Goal: Task Accomplishment & Management: Use online tool/utility

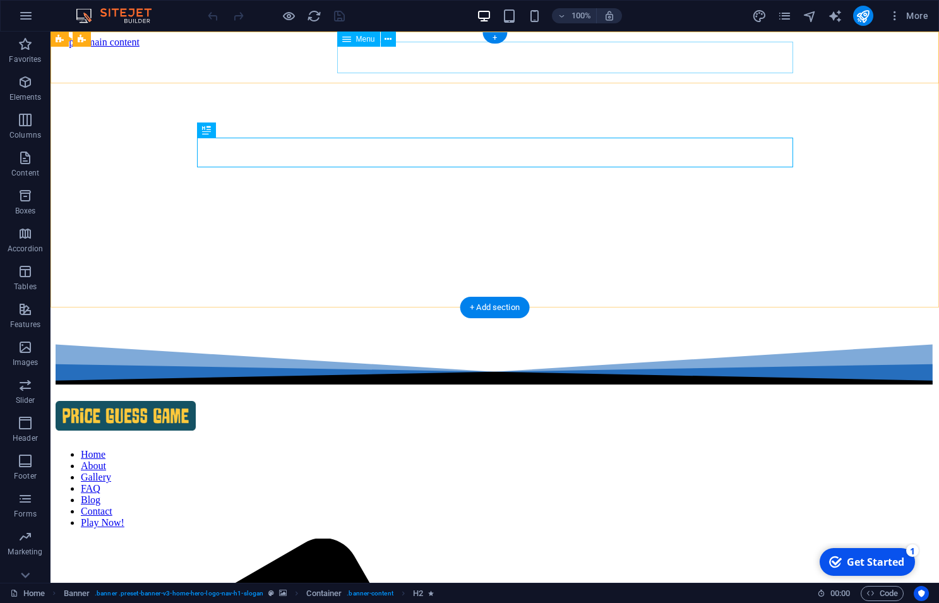
click at [719, 449] on nav "Home About Gallery FAQ Blog Contact Play Now!" at bounding box center [495, 489] width 878 height 80
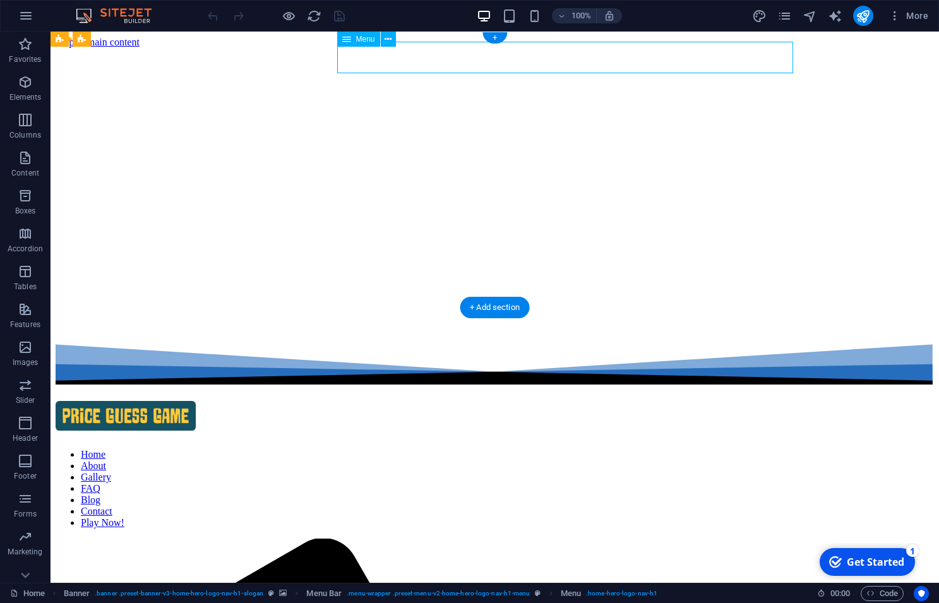
click at [719, 449] on nav "Home About Gallery FAQ Blog Contact Play Now!" at bounding box center [495, 489] width 878 height 80
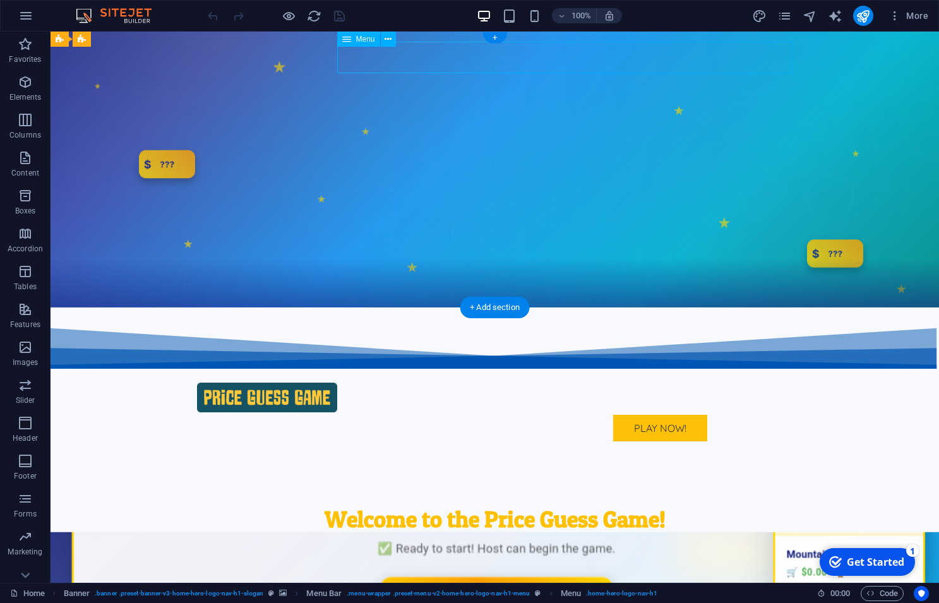
click at [719, 412] on nav "Home About Gallery FAQ Blog Contact Play Now!" at bounding box center [495, 428] width 596 height 32
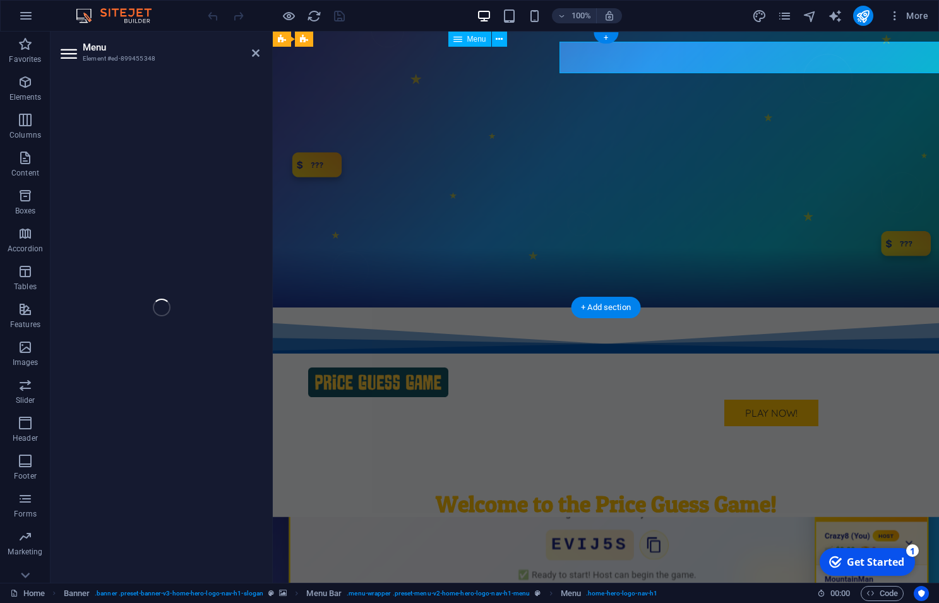
select select
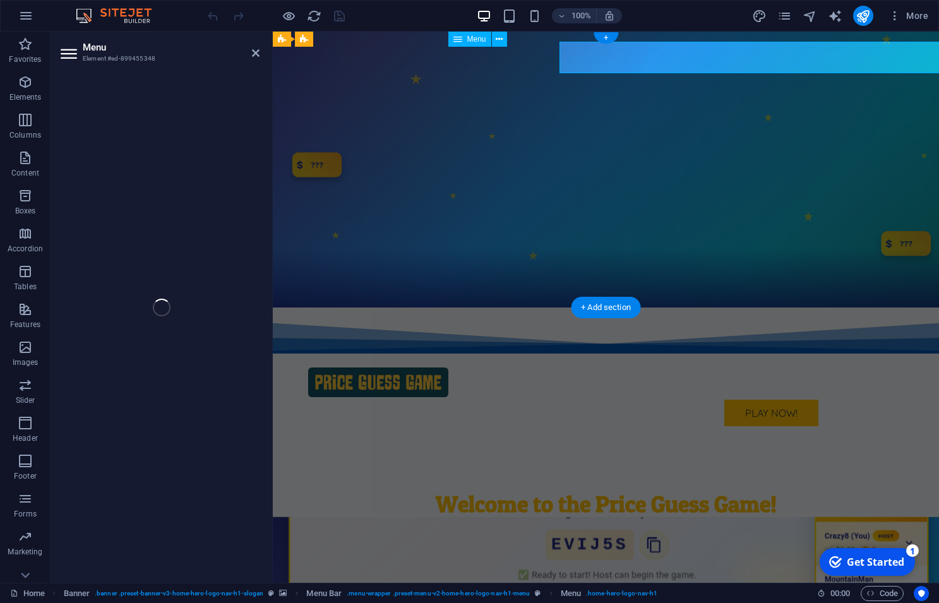
select select "primary"
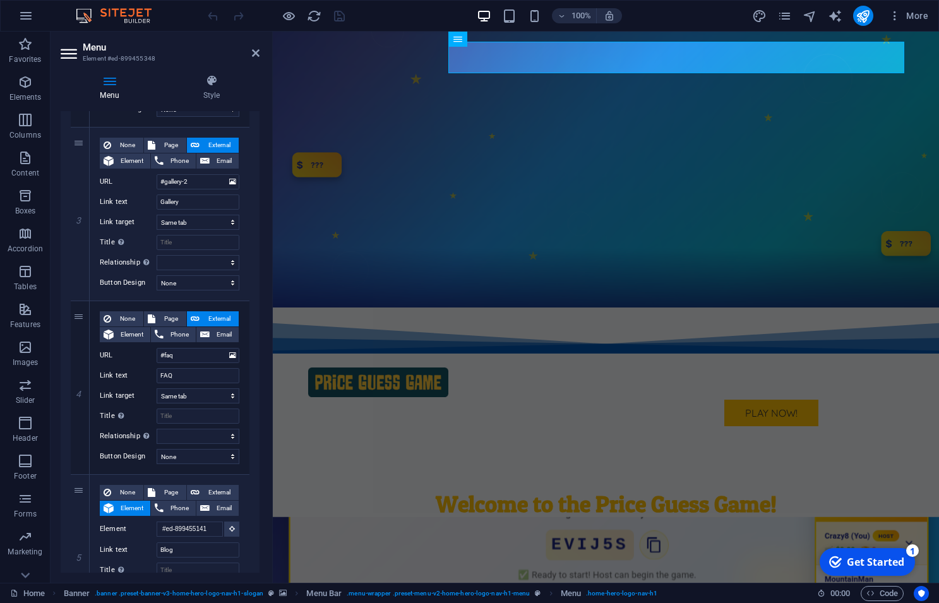
scroll to position [889, 0]
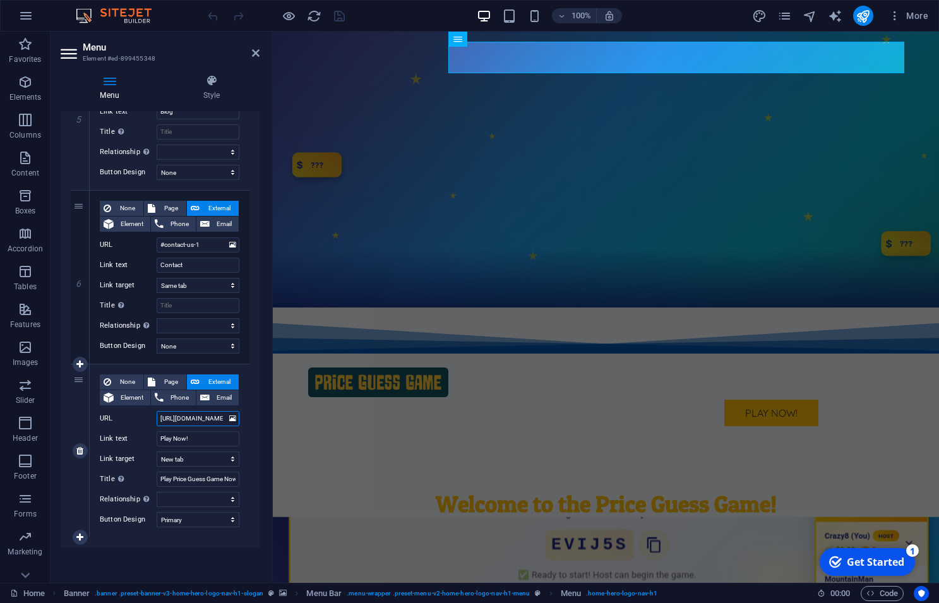
click at [205, 416] on input "[URL][DOMAIN_NAME]" at bounding box center [198, 418] width 83 height 15
select select
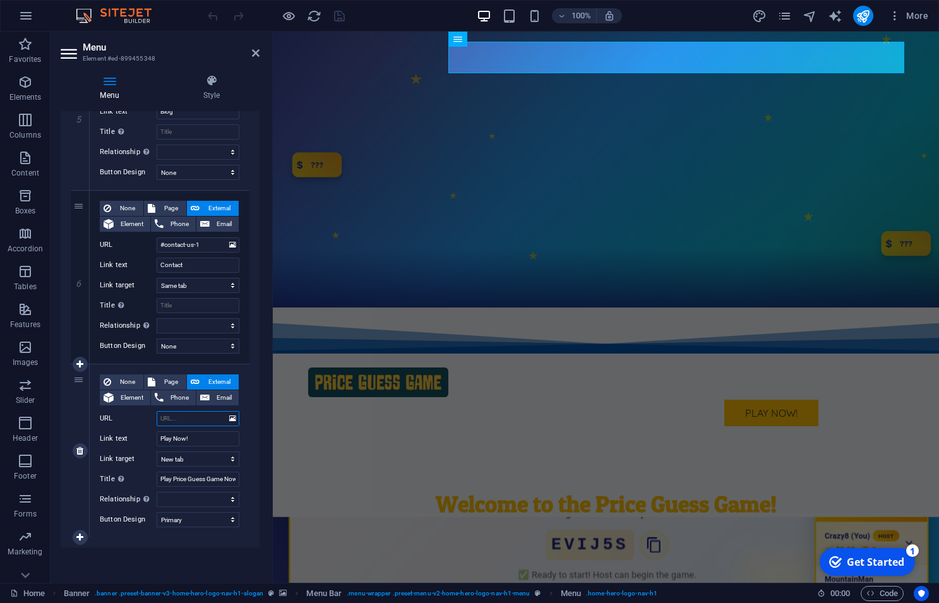
select select
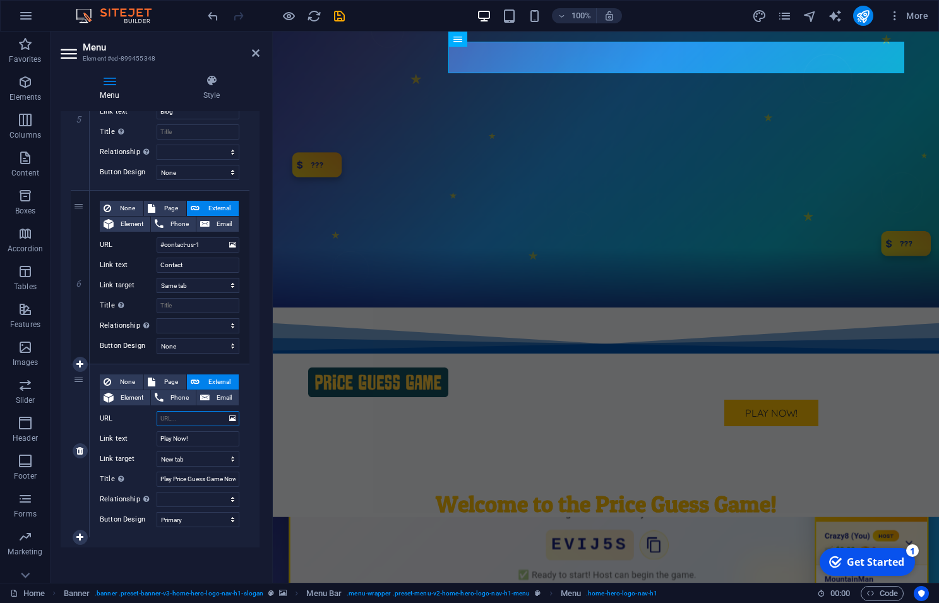
type input "#"
select select
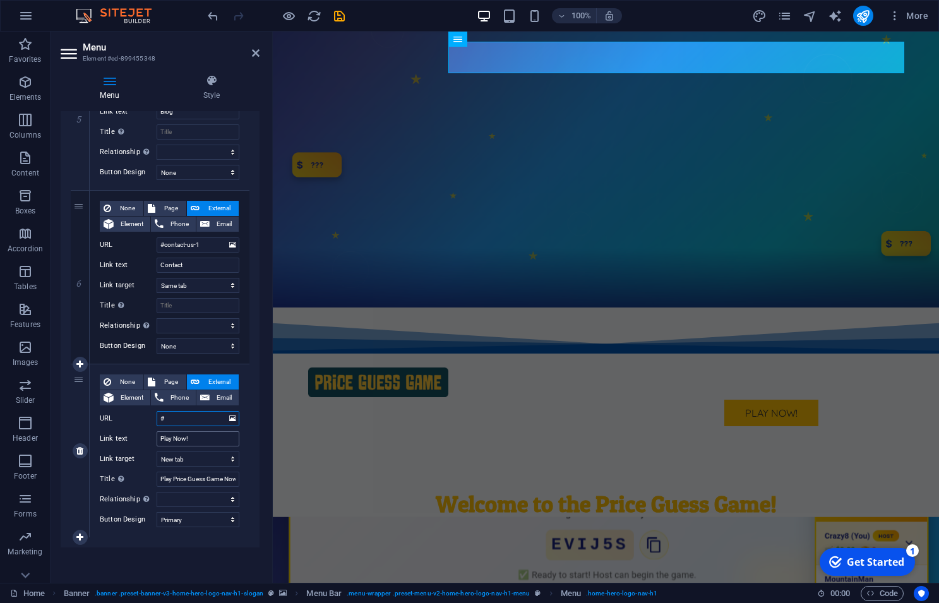
select select
type input "#"
click at [206, 433] on input "Play Now!" at bounding box center [198, 438] width 83 height 15
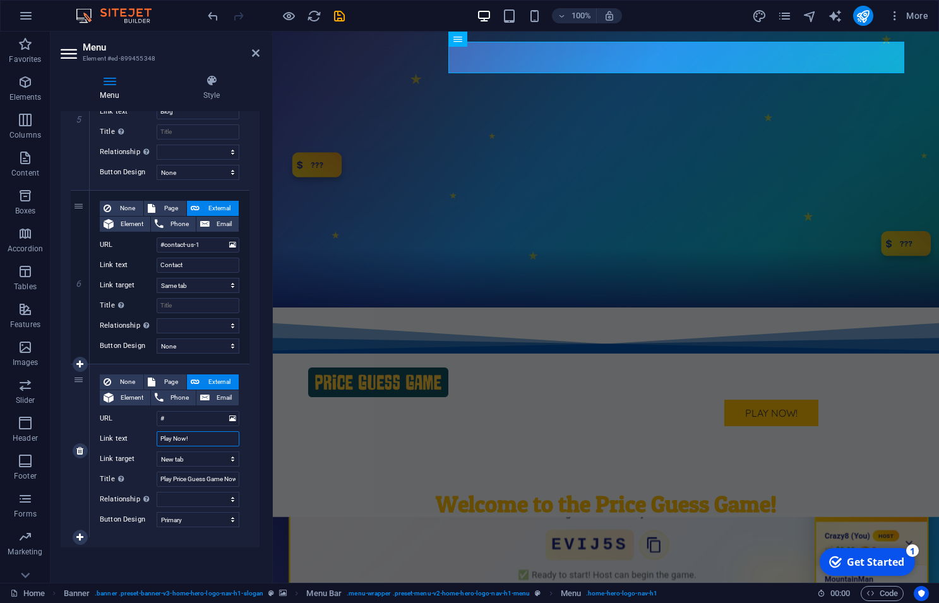
type input "Play Now! ("
select select
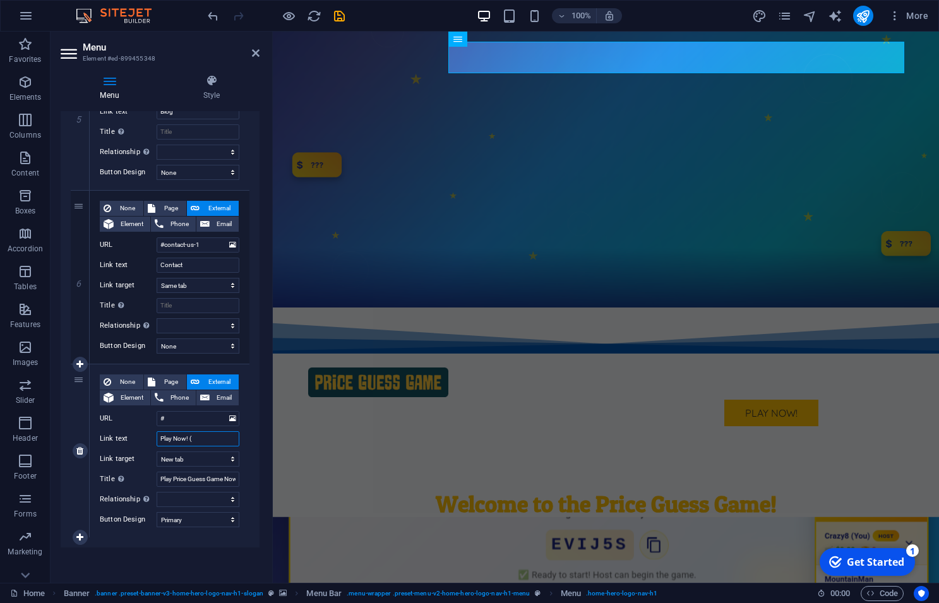
select select
type input "Play Now! (COMING SOON"
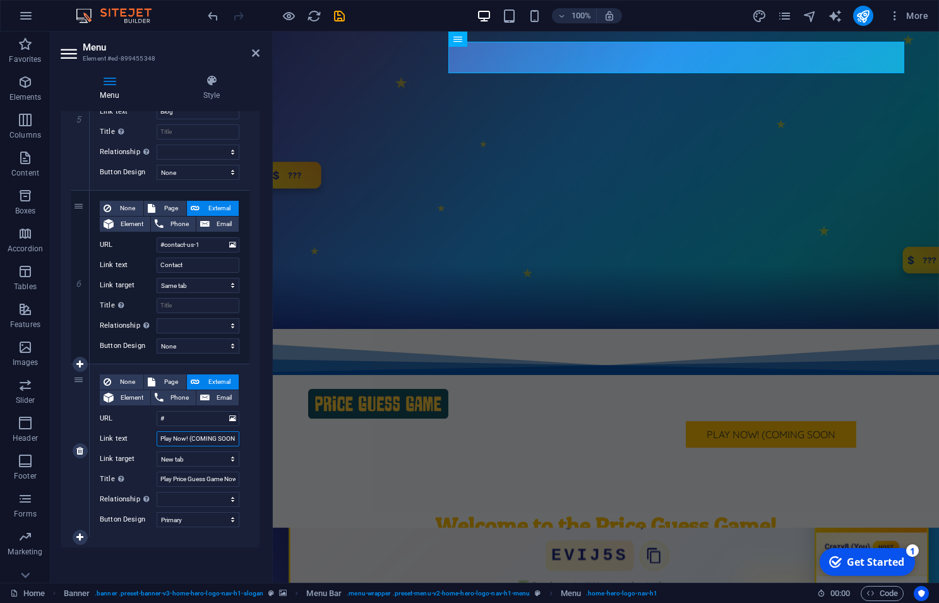
select select
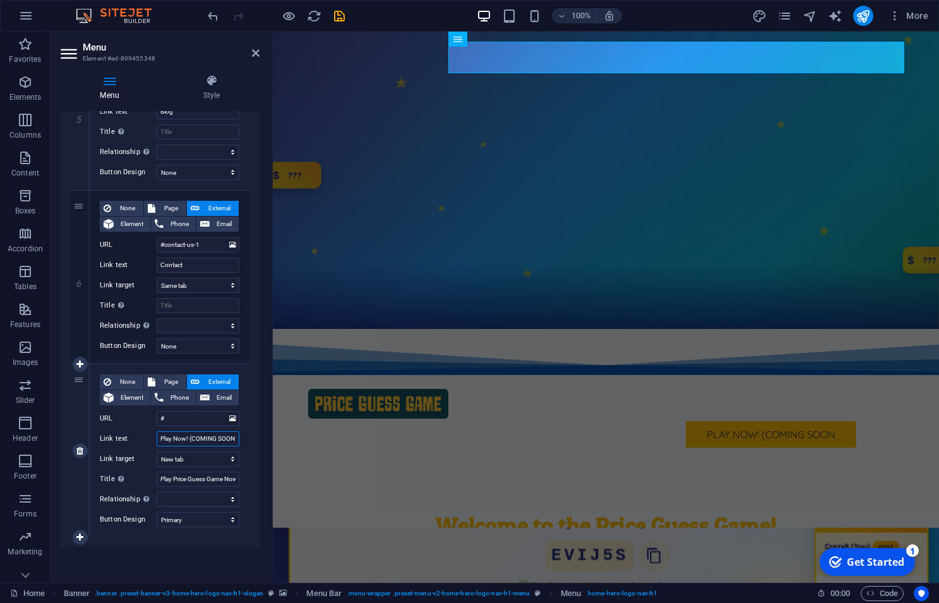
select select
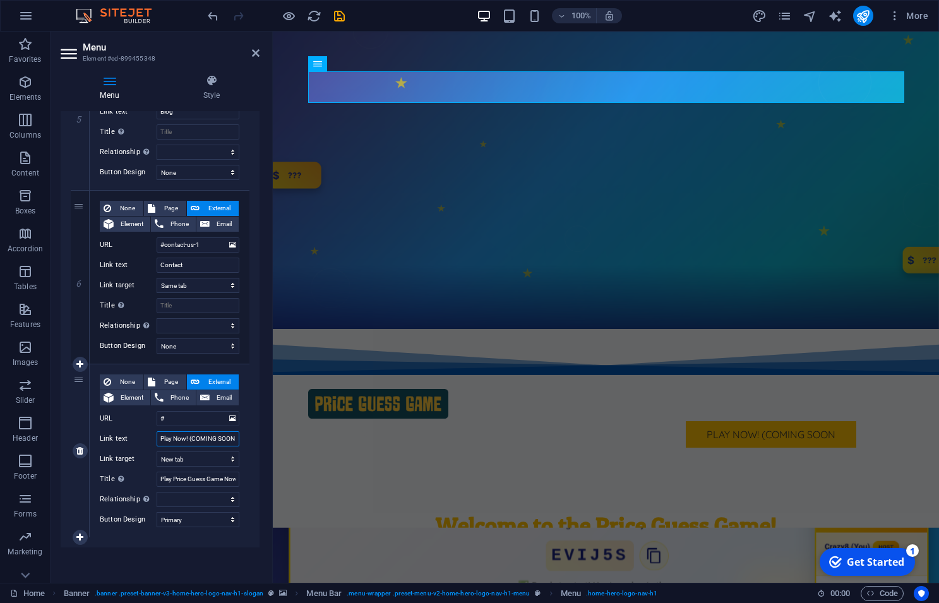
type input "Play Now! (COMING SOON)"
select select
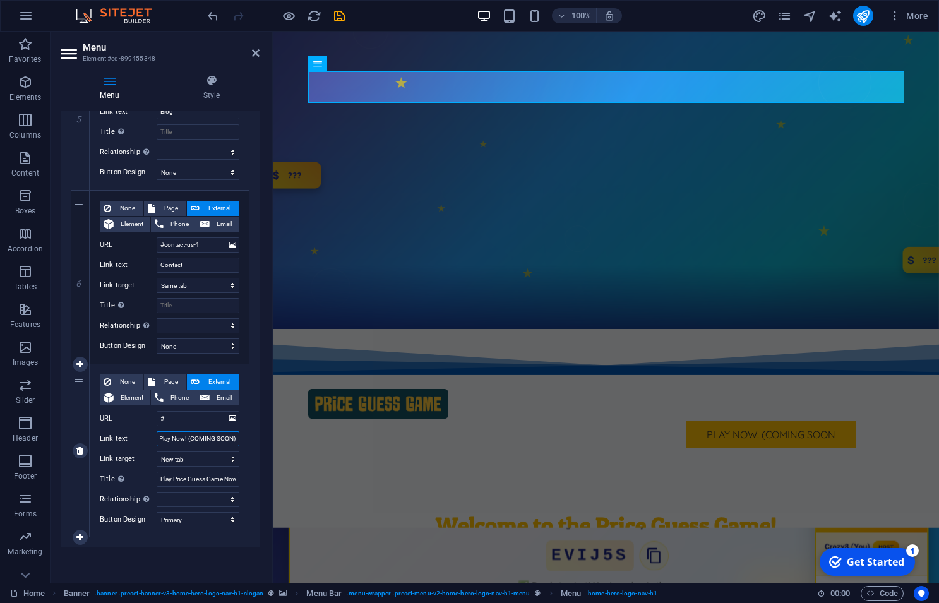
select select
type input "Play Now! (COMING SOON)"
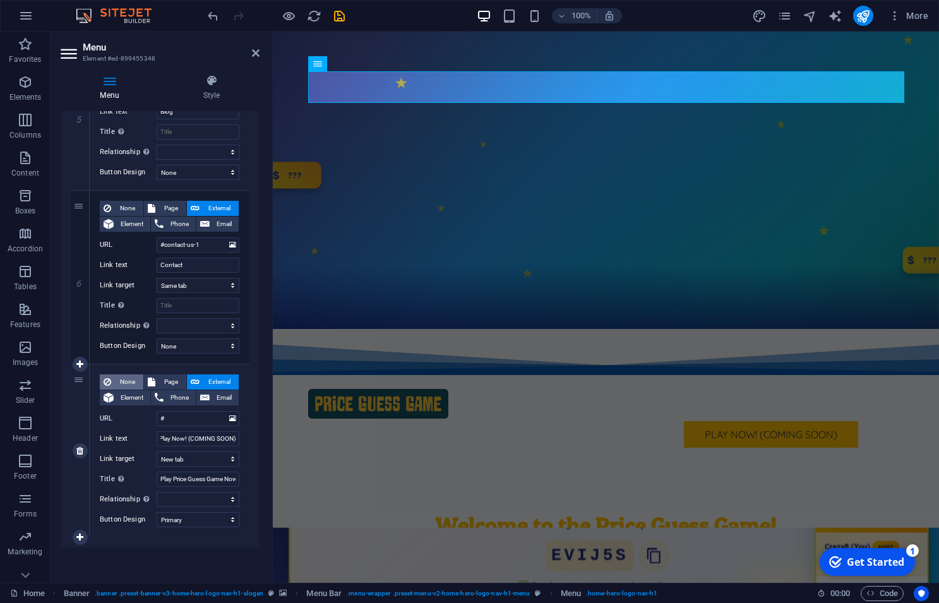
click at [126, 381] on span "None" at bounding box center [127, 381] width 25 height 15
select select
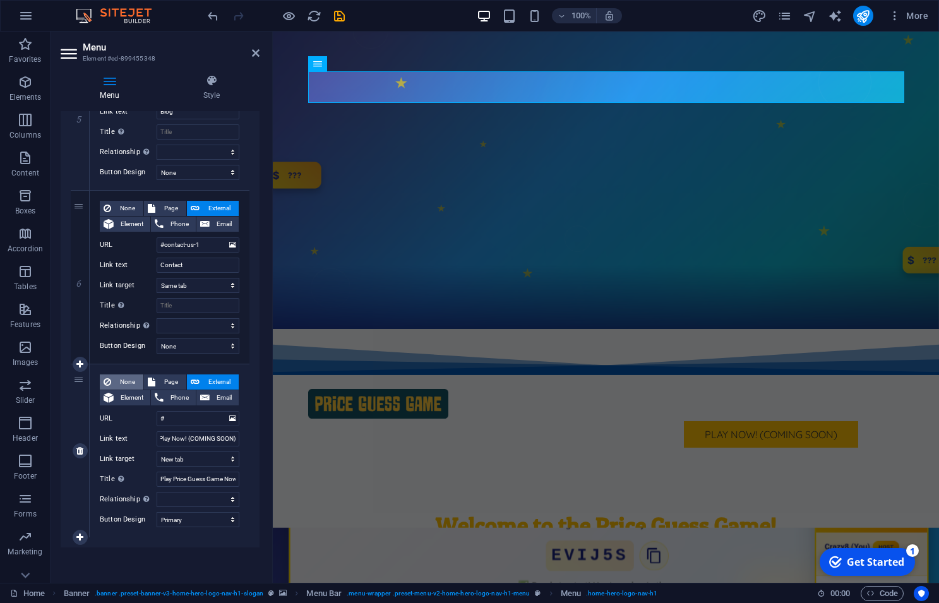
select select
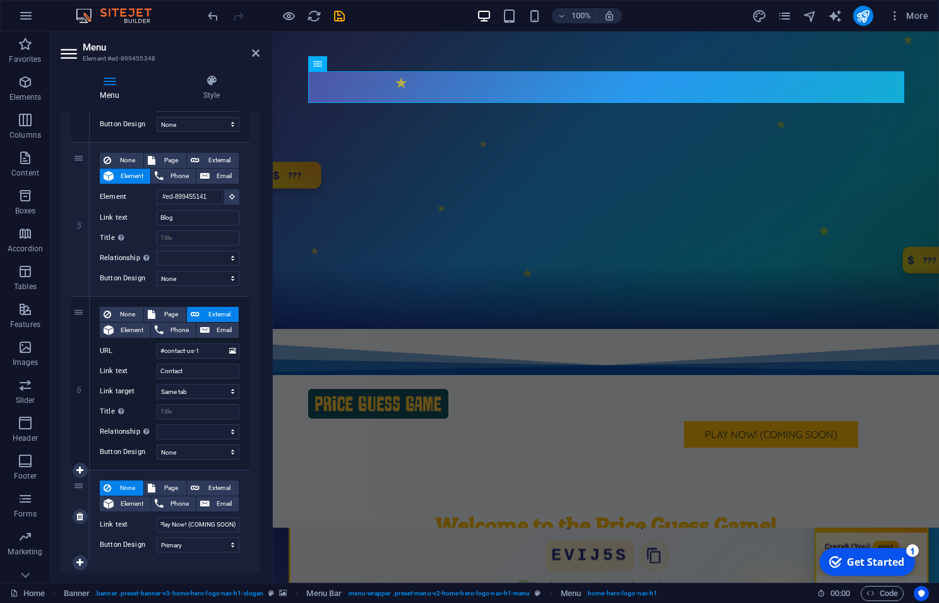
scroll to position [783, 0]
click at [157, 537] on select "None Default Primary Secondary" at bounding box center [198, 544] width 83 height 15
click at [107, 561] on div "None Page External Element Phone Email Page Home Subpage Legal Notice Privacy E…" at bounding box center [170, 516] width 160 height 92
click at [79, 518] on icon at bounding box center [79, 516] width 7 height 9
select select
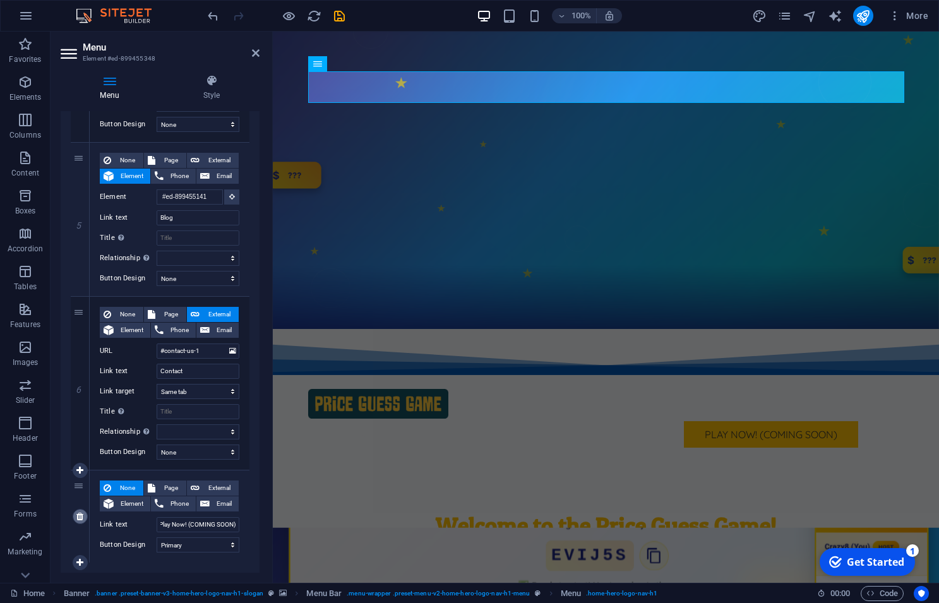
select select
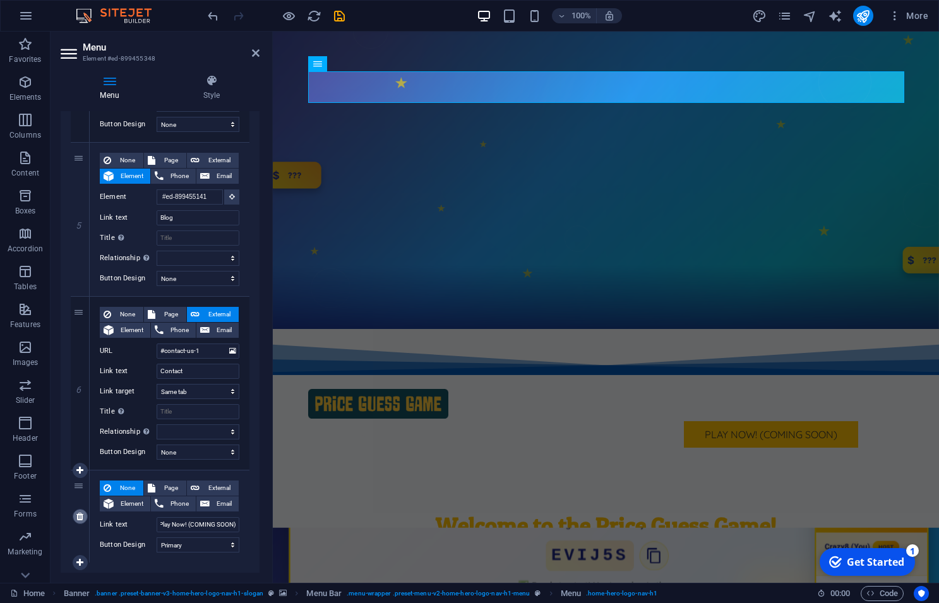
scroll to position [716, 0]
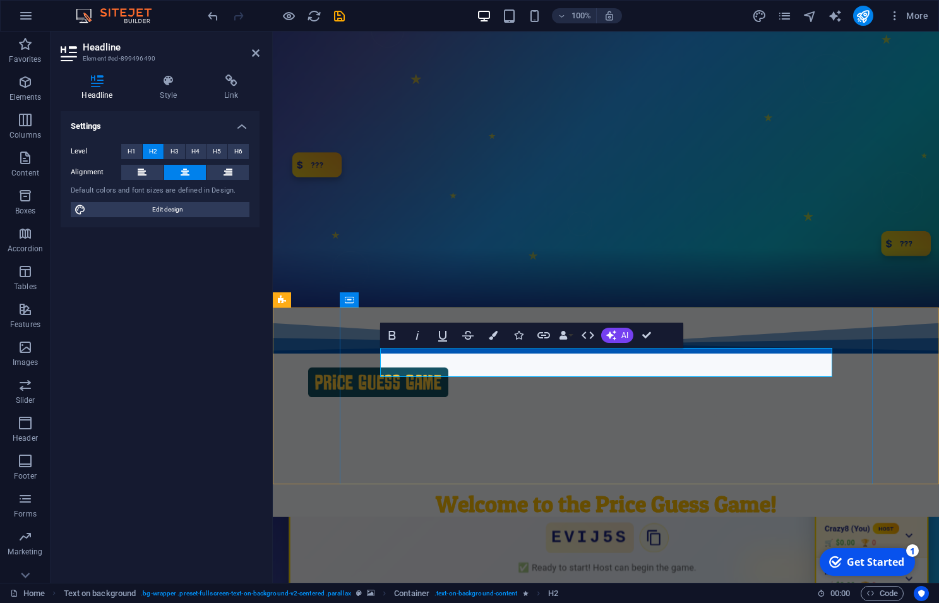
drag, startPoint x: 684, startPoint y: 362, endPoint x: 554, endPoint y: 360, distance: 130.7
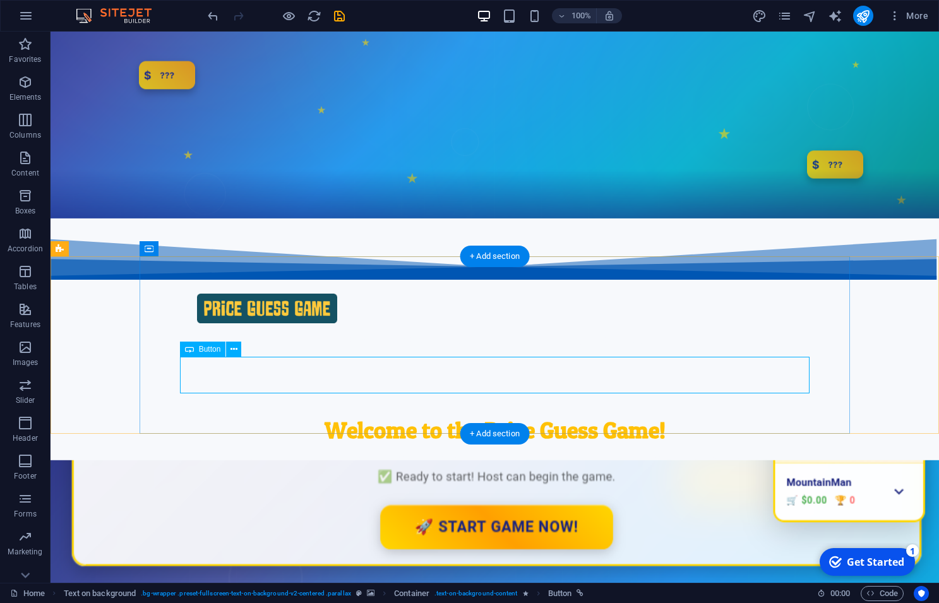
scroll to position [0, 0]
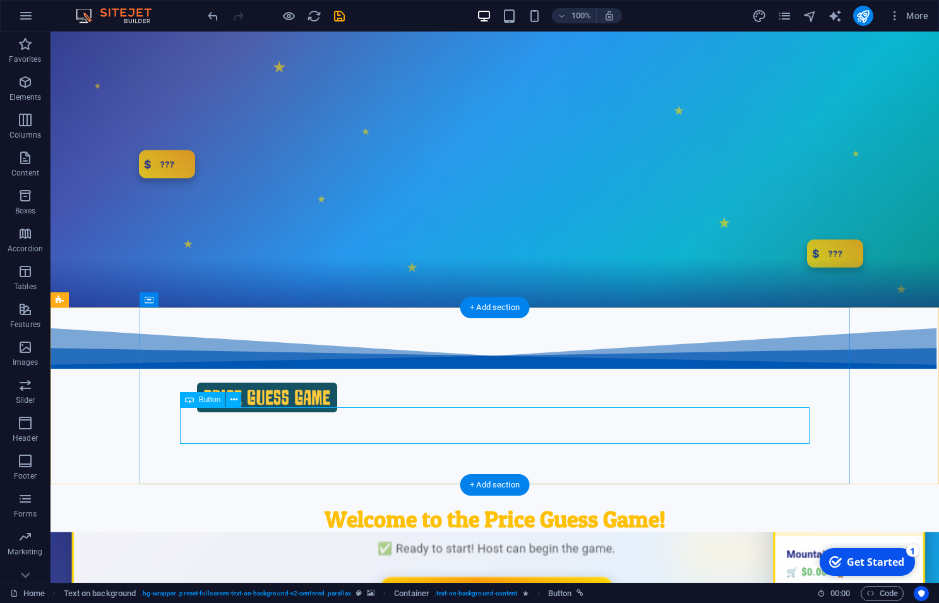
click at [230, 404] on button at bounding box center [233, 399] width 15 height 15
click at [205, 398] on span "Button" at bounding box center [210, 400] width 22 height 8
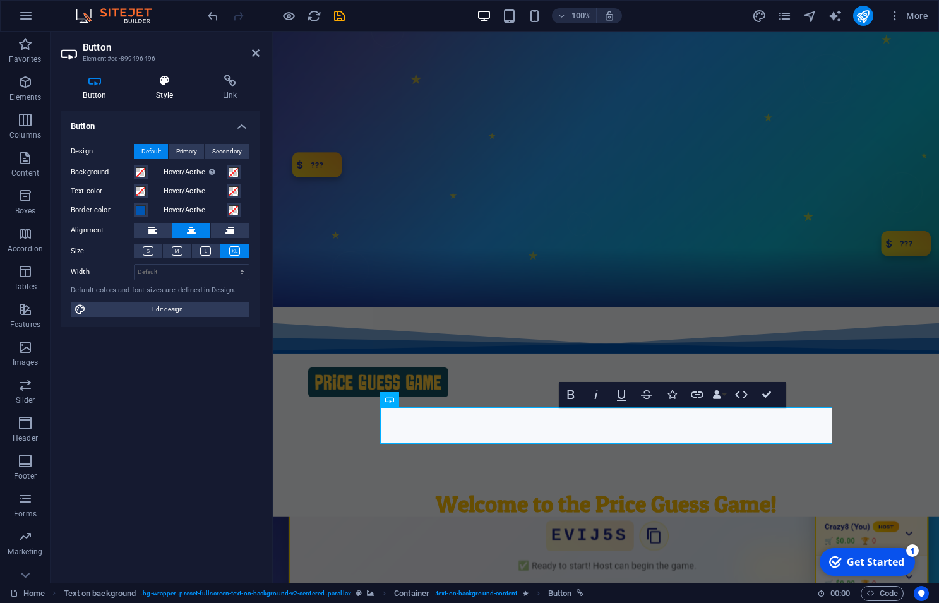
click at [165, 94] on h4 "Style" at bounding box center [167, 87] width 67 height 27
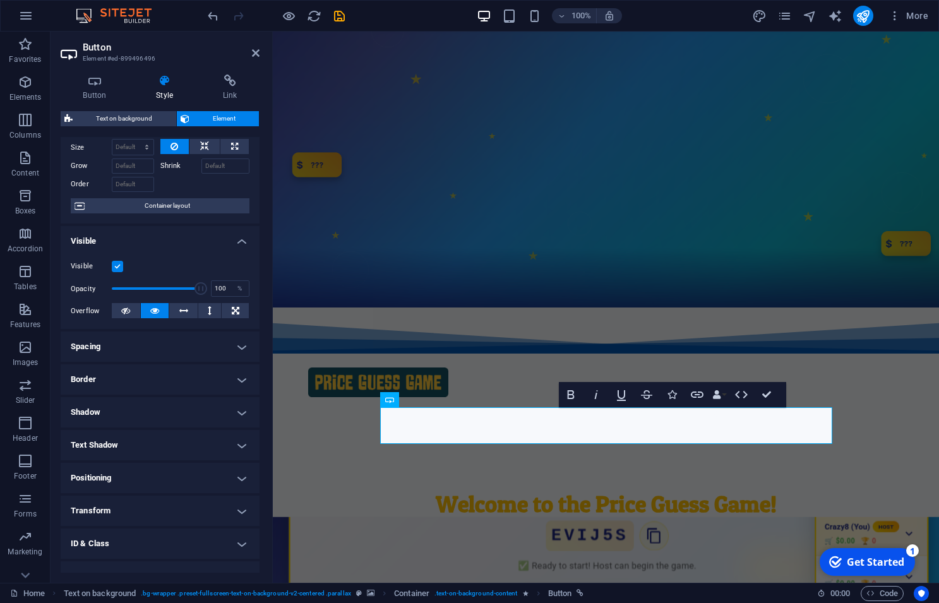
scroll to position [64, 0]
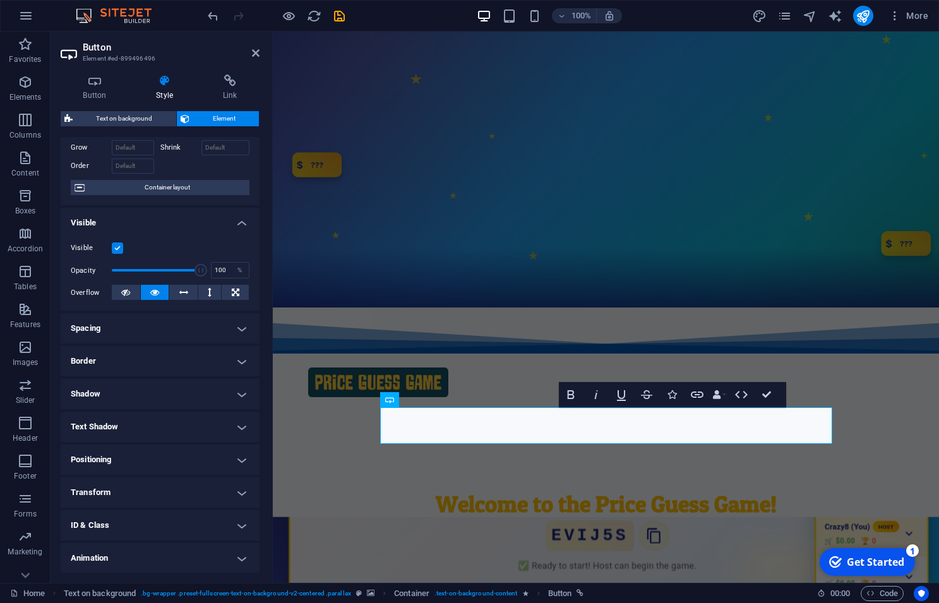
click at [118, 254] on label at bounding box center [117, 247] width 11 height 11
click at [0, 0] on input "Visible" at bounding box center [0, 0] width 0 height 0
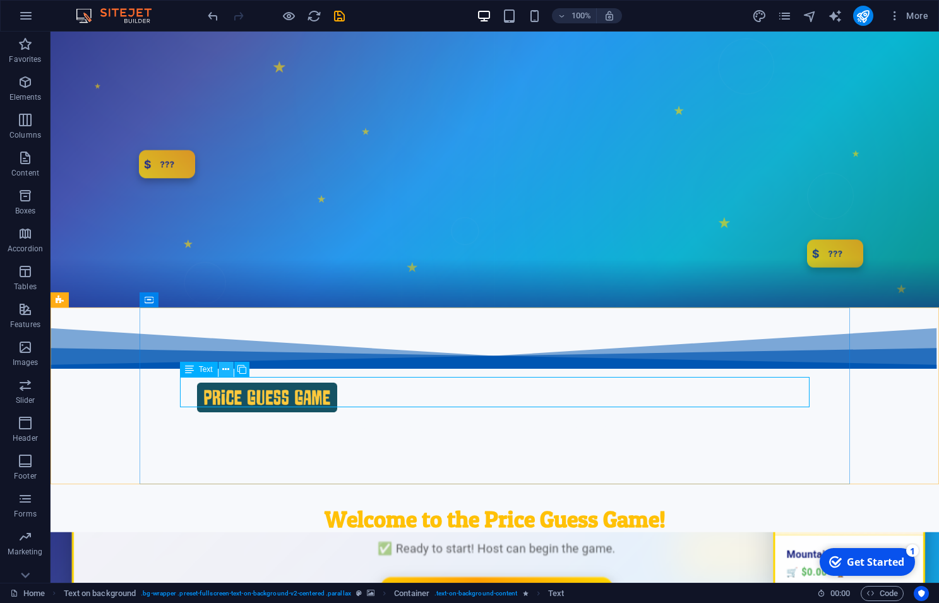
click at [222, 370] on button at bounding box center [225, 369] width 15 height 15
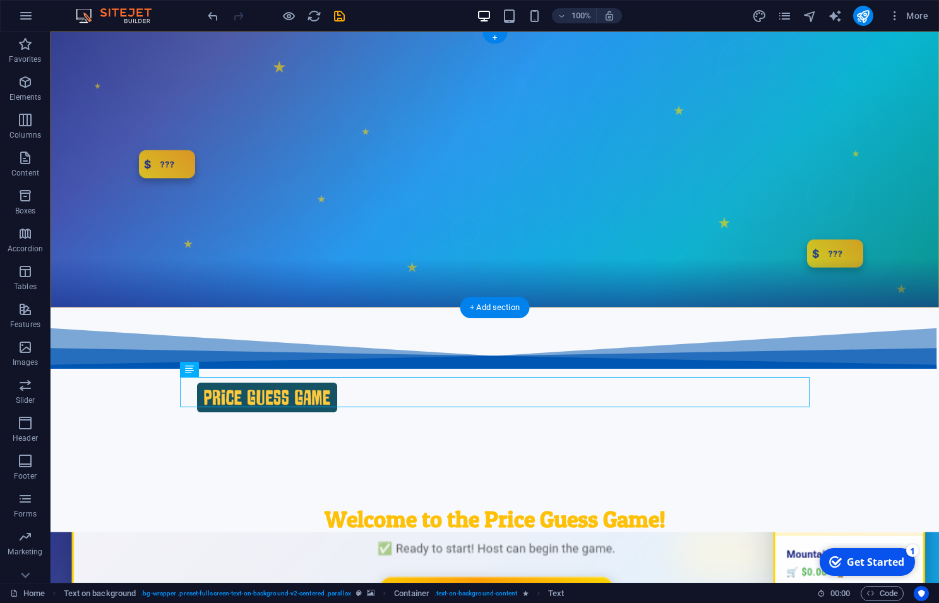
click at [490, 308] on div "+ Add section" at bounding box center [495, 307] width 70 height 21
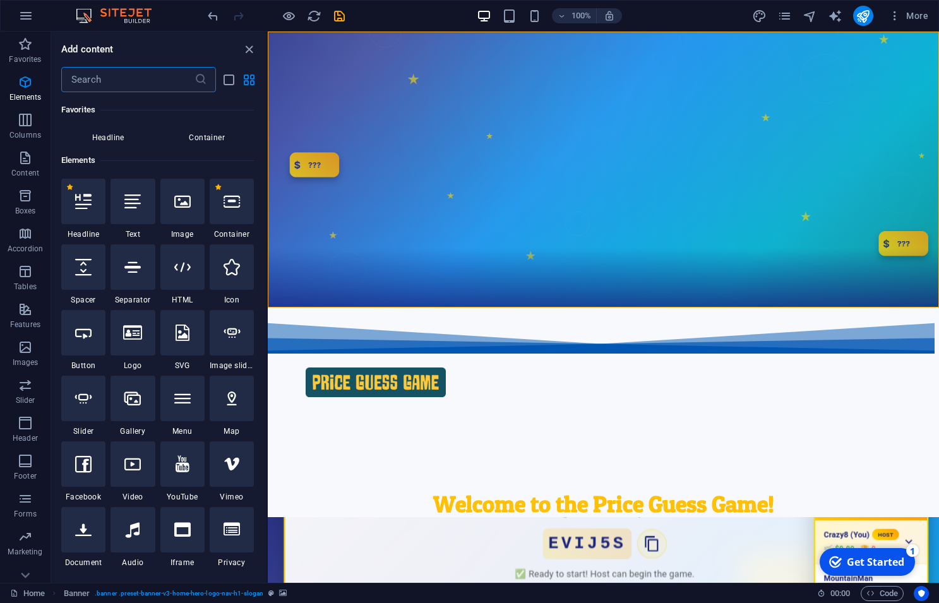
scroll to position [0, 0]
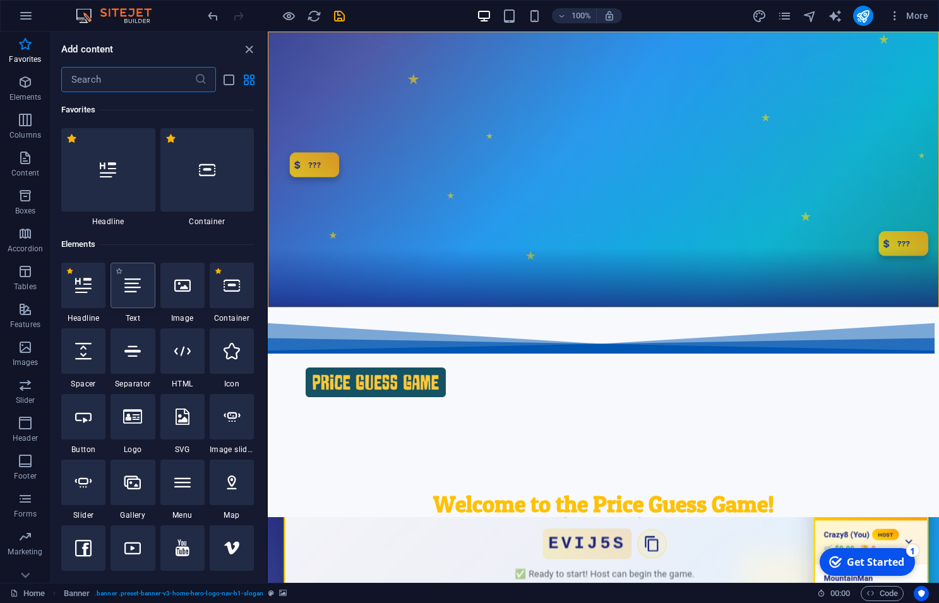
click at [130, 286] on icon at bounding box center [132, 285] width 16 height 16
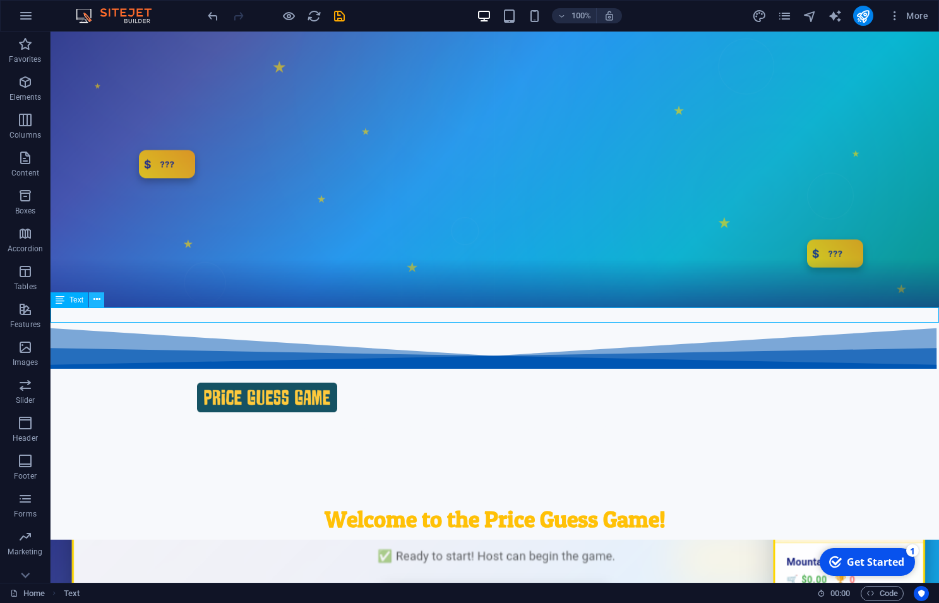
click at [95, 302] on icon at bounding box center [96, 299] width 7 height 13
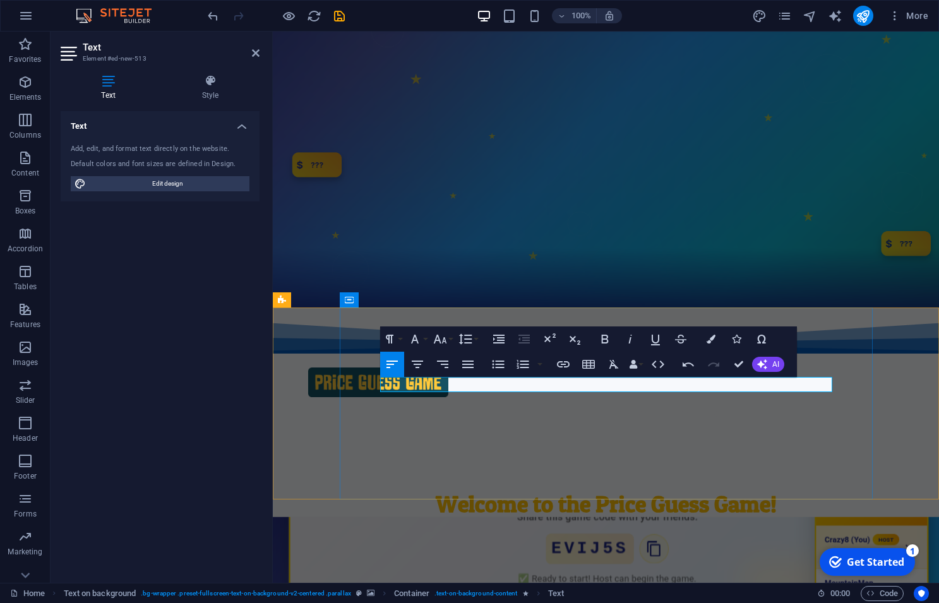
click at [637, 336] on button "Italic" at bounding box center [630, 338] width 24 height 25
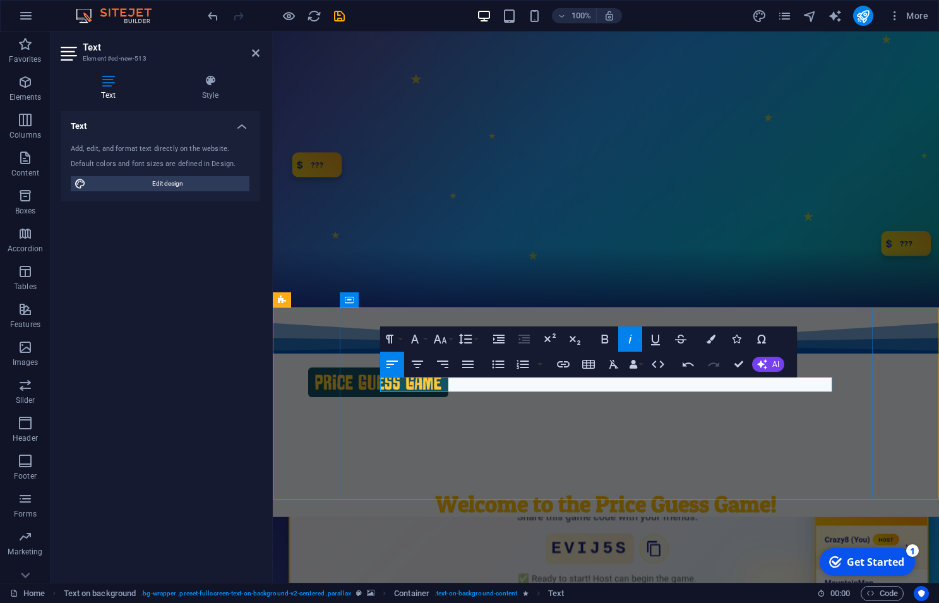
click at [601, 335] on icon "button" at bounding box center [604, 338] width 15 height 15
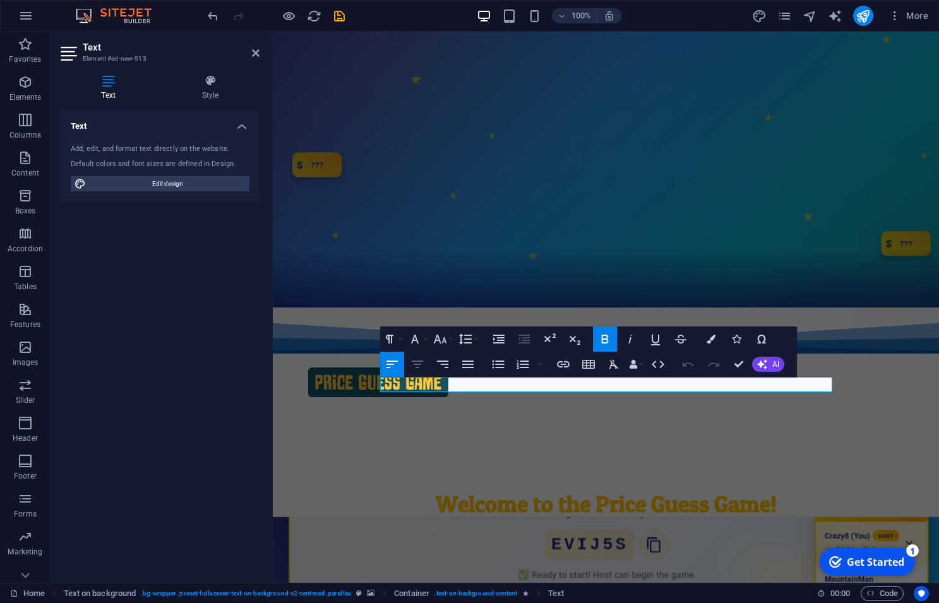
click at [418, 364] on icon "button" at bounding box center [417, 364] width 11 height 8
click at [606, 337] on icon "button" at bounding box center [604, 338] width 15 height 15
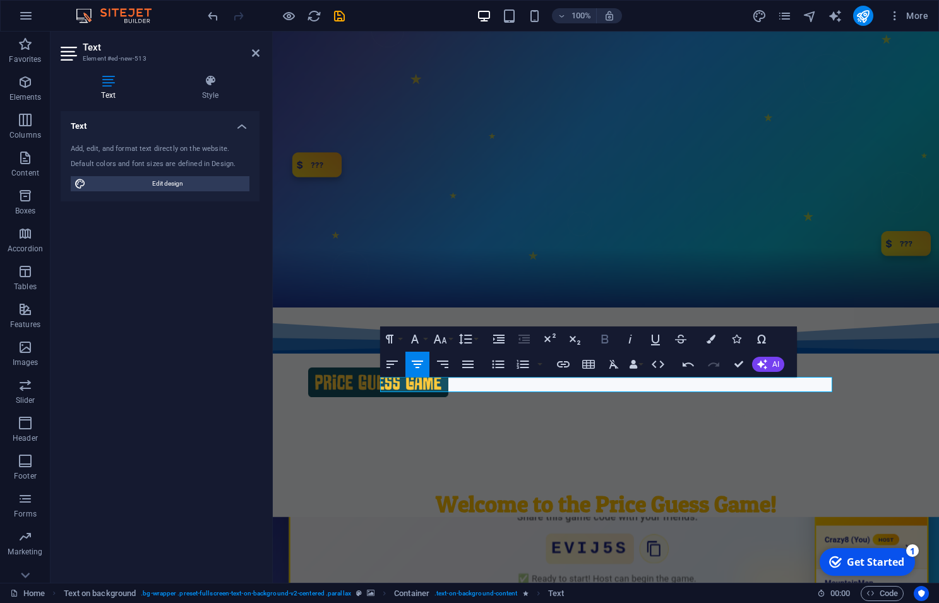
click at [605, 337] on icon "button" at bounding box center [604, 338] width 15 height 15
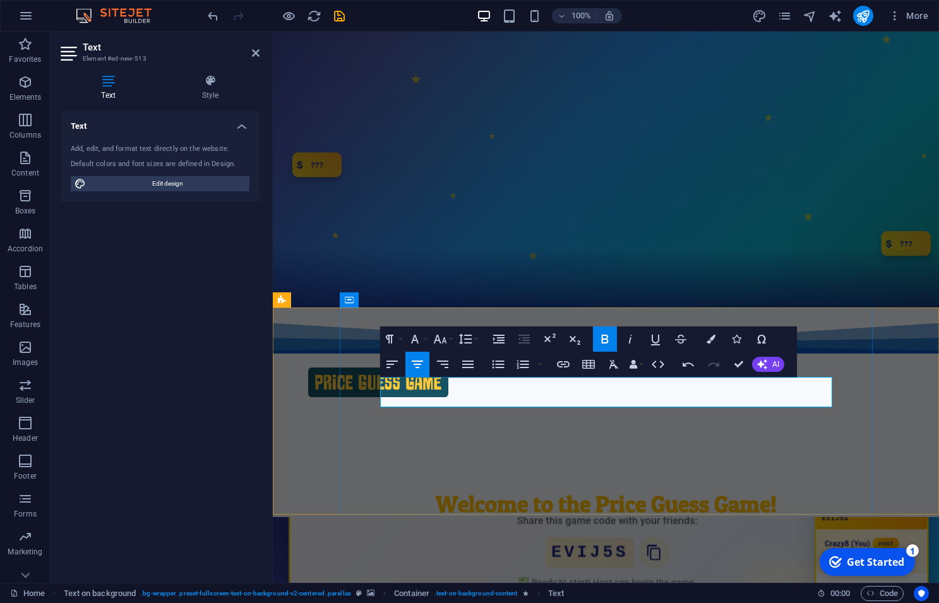
drag, startPoint x: 607, startPoint y: 386, endPoint x: 555, endPoint y: 384, distance: 51.8
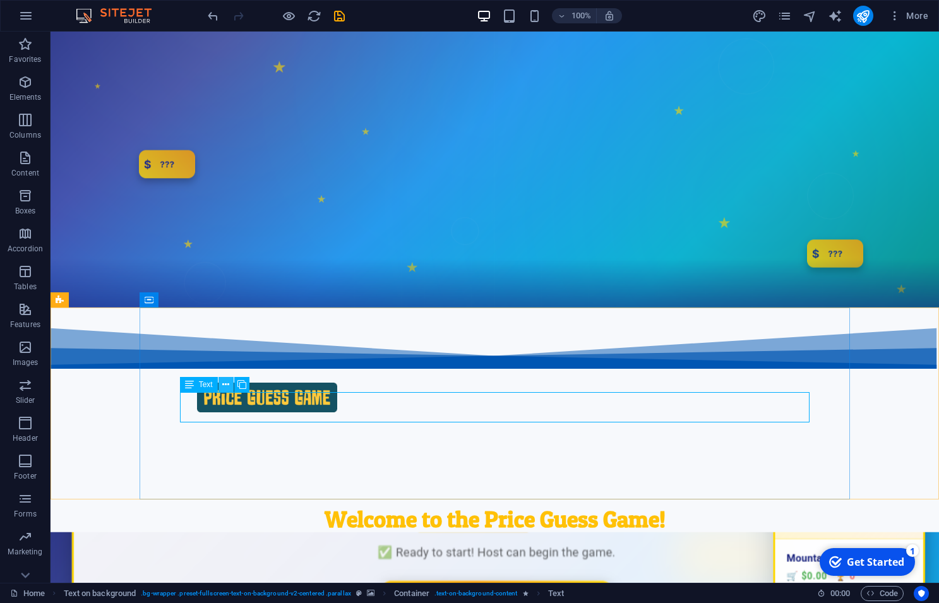
click at [226, 384] on icon at bounding box center [225, 384] width 7 height 13
click at [206, 386] on span "Text" at bounding box center [206, 385] width 14 height 8
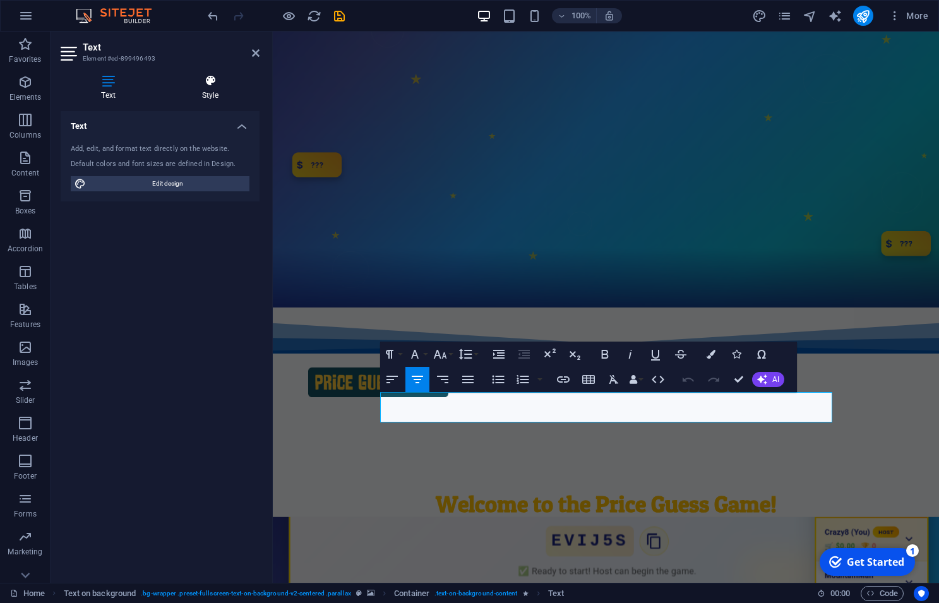
click at [208, 84] on icon at bounding box center [210, 80] width 98 height 13
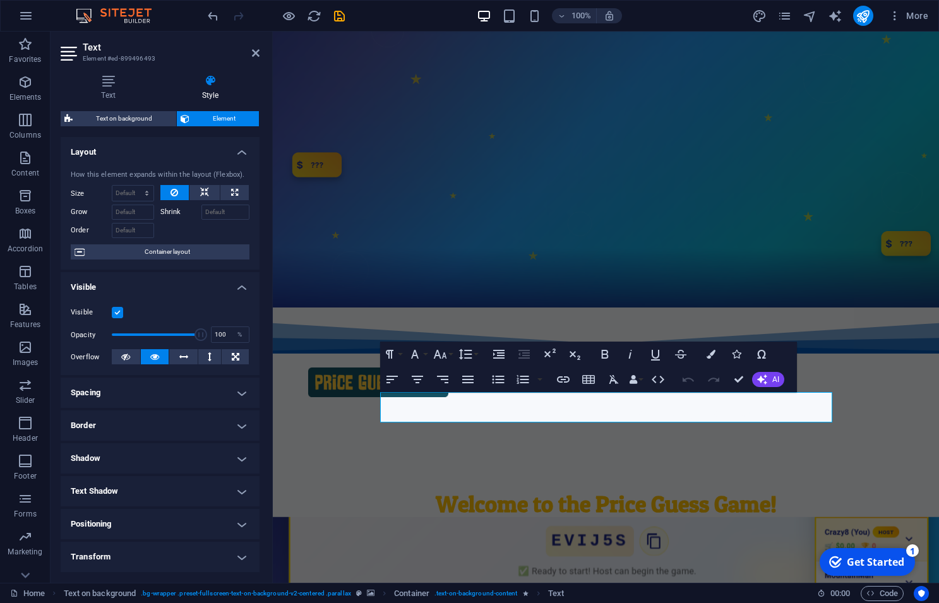
click at [117, 315] on label at bounding box center [117, 312] width 11 height 11
click at [0, 0] on input "Visible" at bounding box center [0, 0] width 0 height 0
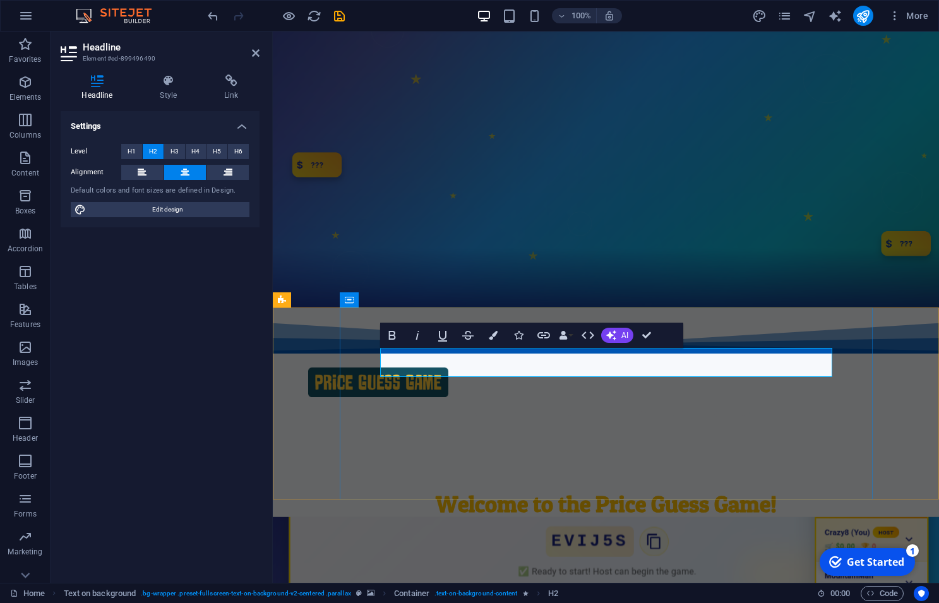
drag, startPoint x: 725, startPoint y: 364, endPoint x: 683, endPoint y: 369, distance: 42.0
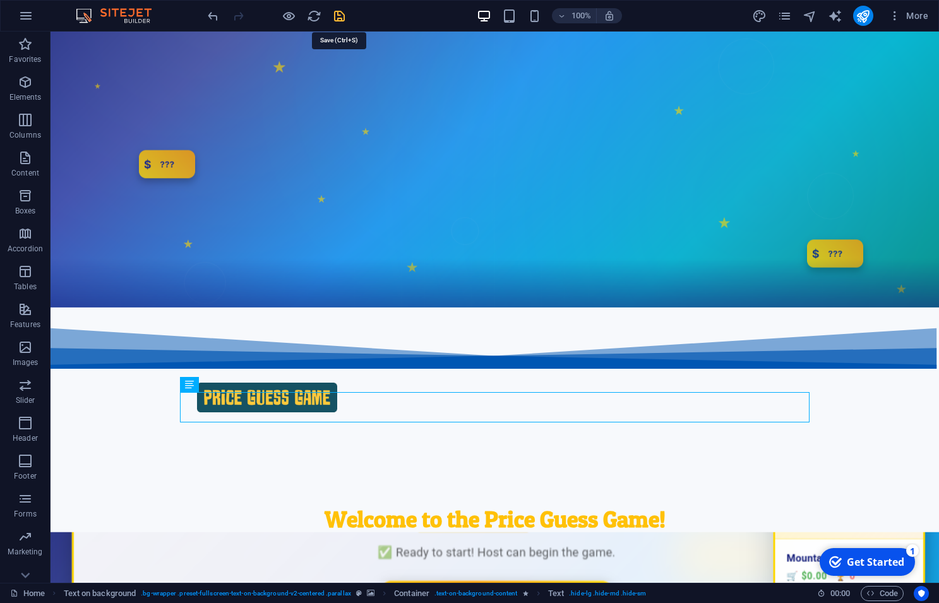
click at [343, 15] on icon "save" at bounding box center [339, 16] width 15 height 15
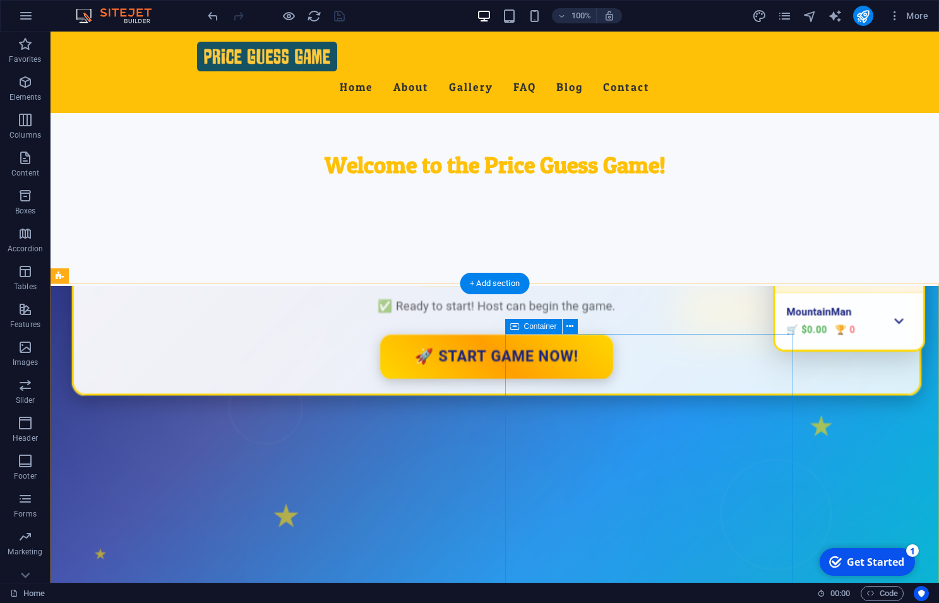
scroll to position [360, 0]
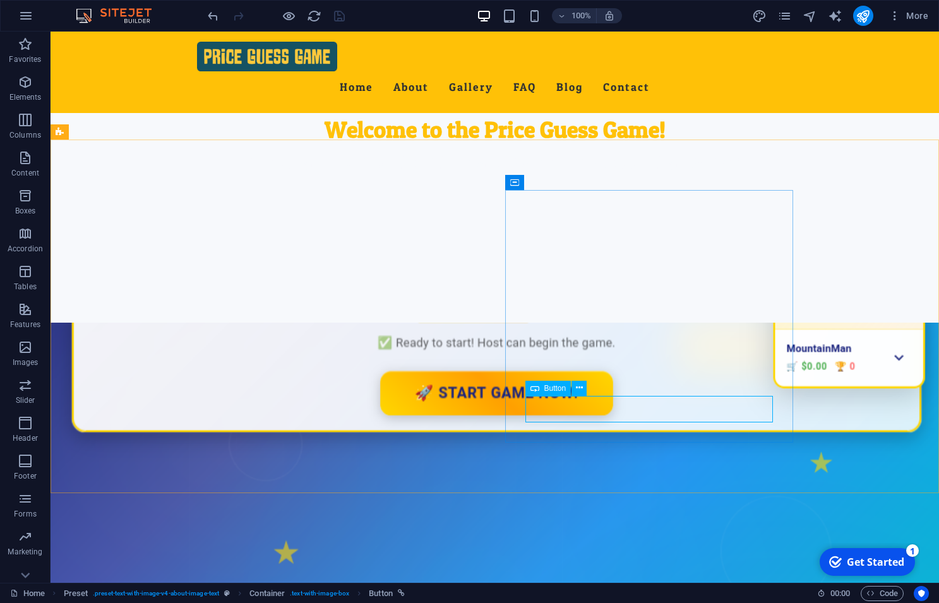
click at [552, 391] on span "Button" at bounding box center [555, 388] width 22 height 8
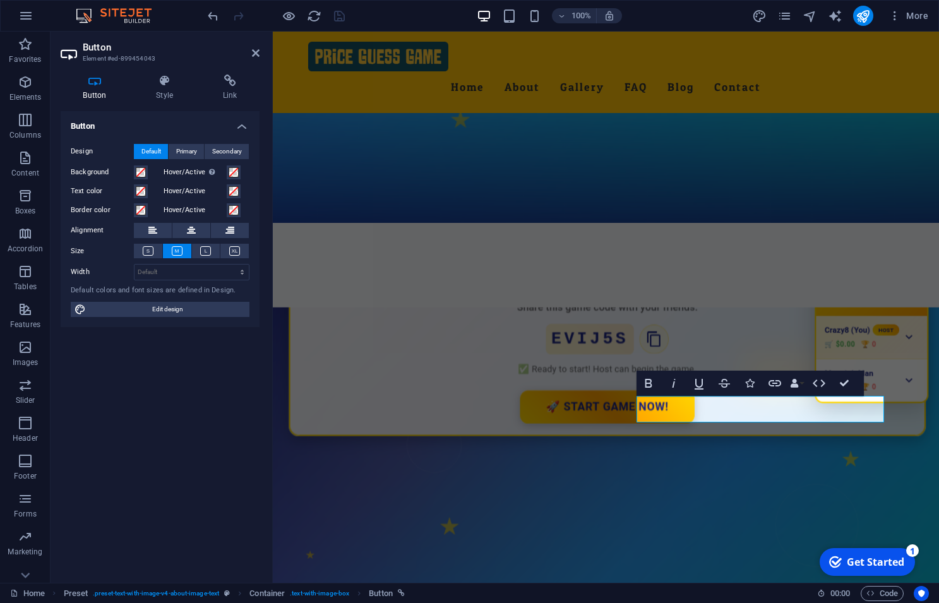
drag, startPoint x: 163, startPoint y: 92, endPoint x: 146, endPoint y: 116, distance: 29.9
click at [163, 92] on h4 "Style" at bounding box center [167, 87] width 67 height 27
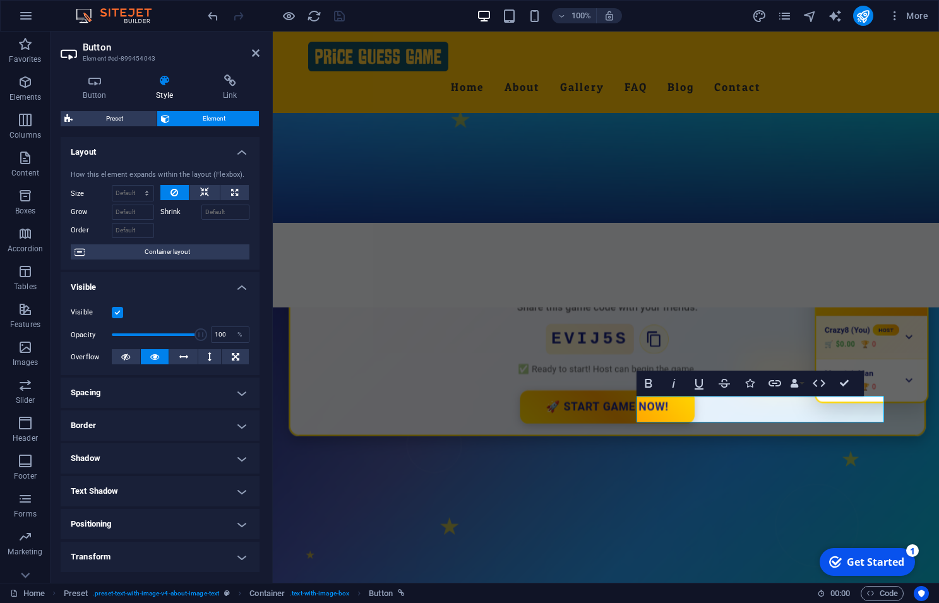
click at [118, 307] on div "Visible" at bounding box center [160, 312] width 179 height 15
click at [118, 312] on label at bounding box center [117, 312] width 11 height 11
click at [0, 0] on input "Visible" at bounding box center [0, 0] width 0 height 0
click at [344, 22] on icon "save" at bounding box center [339, 16] width 15 height 15
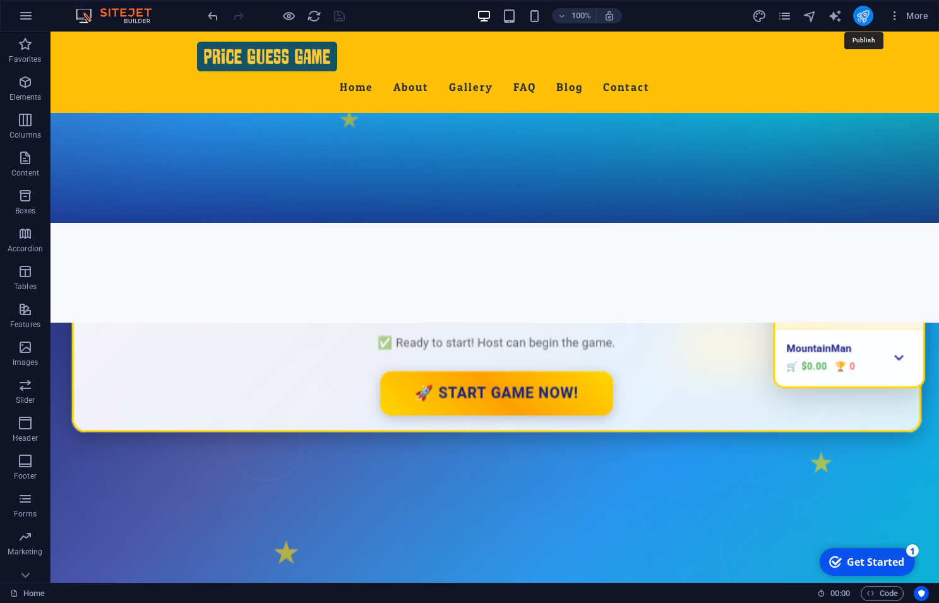
click at [866, 19] on icon "publish" at bounding box center [862, 16] width 15 height 15
